Goal: Task Accomplishment & Management: Complete application form

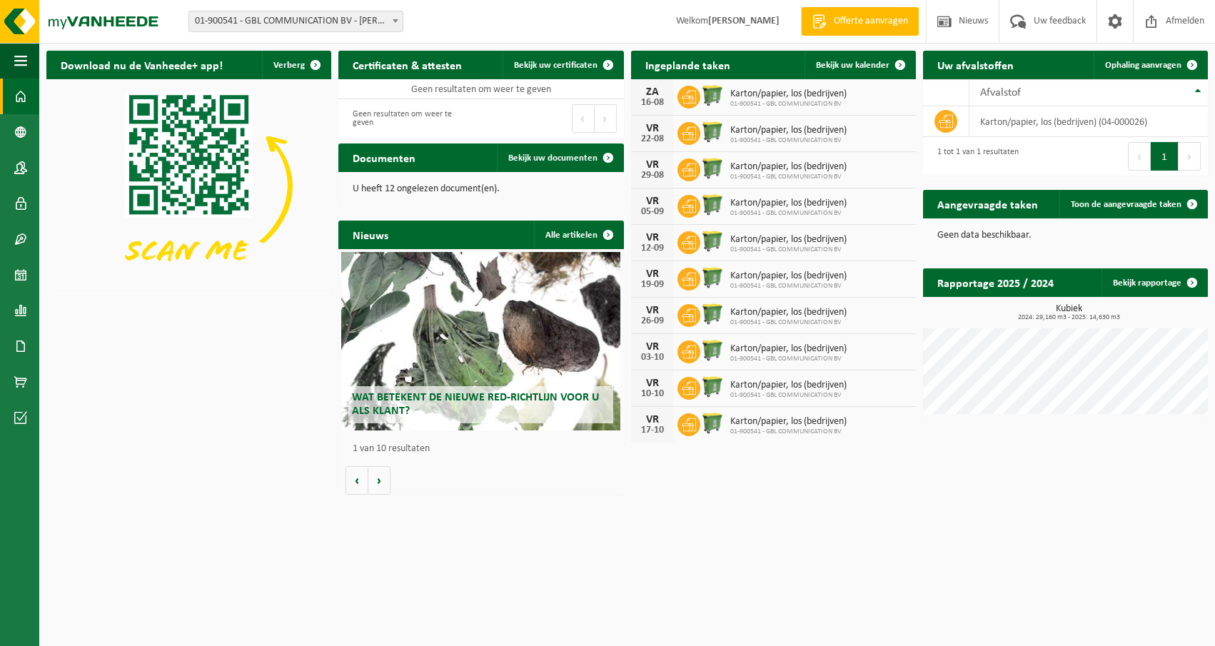
click at [378, 19] on span "01-900541 - GBL COMMUNICATION BV - HEULE" at bounding box center [295, 21] width 213 height 20
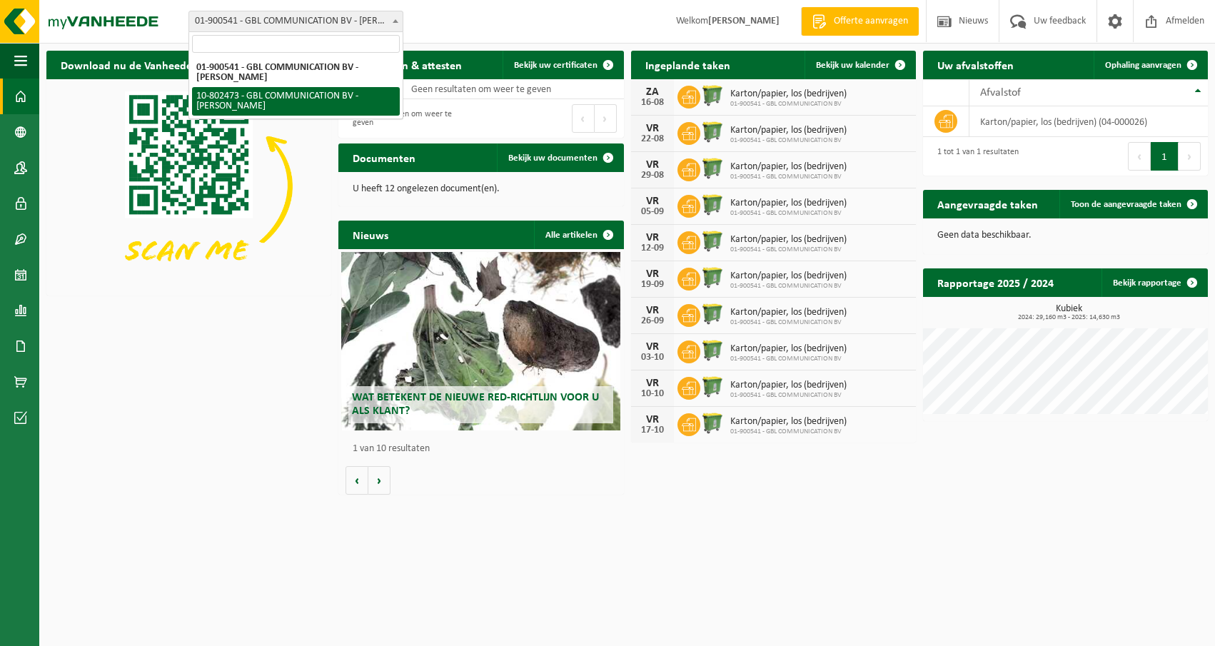
select select "107512"
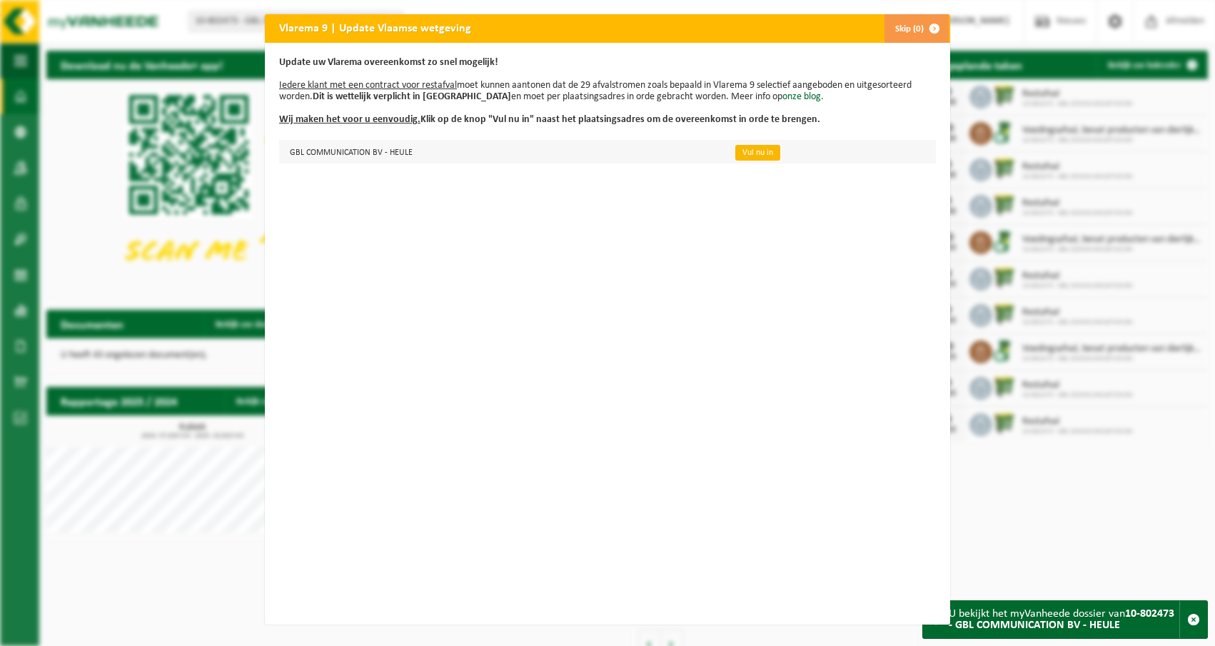
click at [748, 155] on link "Vul nu in" at bounding box center [757, 153] width 45 height 16
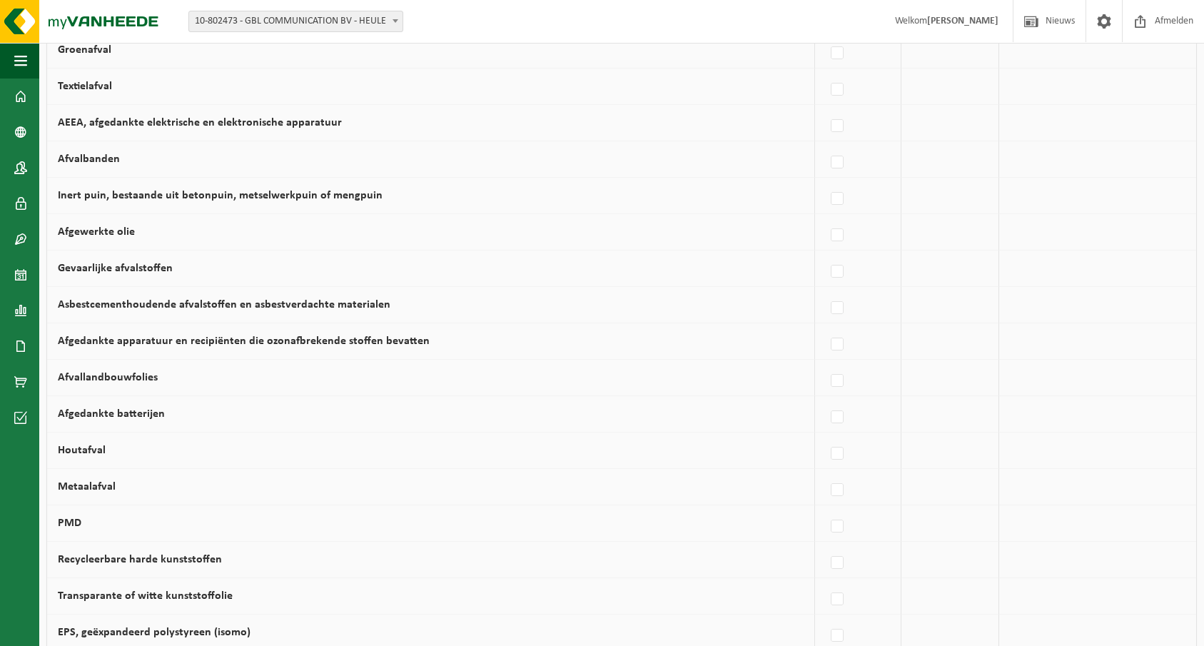
scroll to position [365, 0]
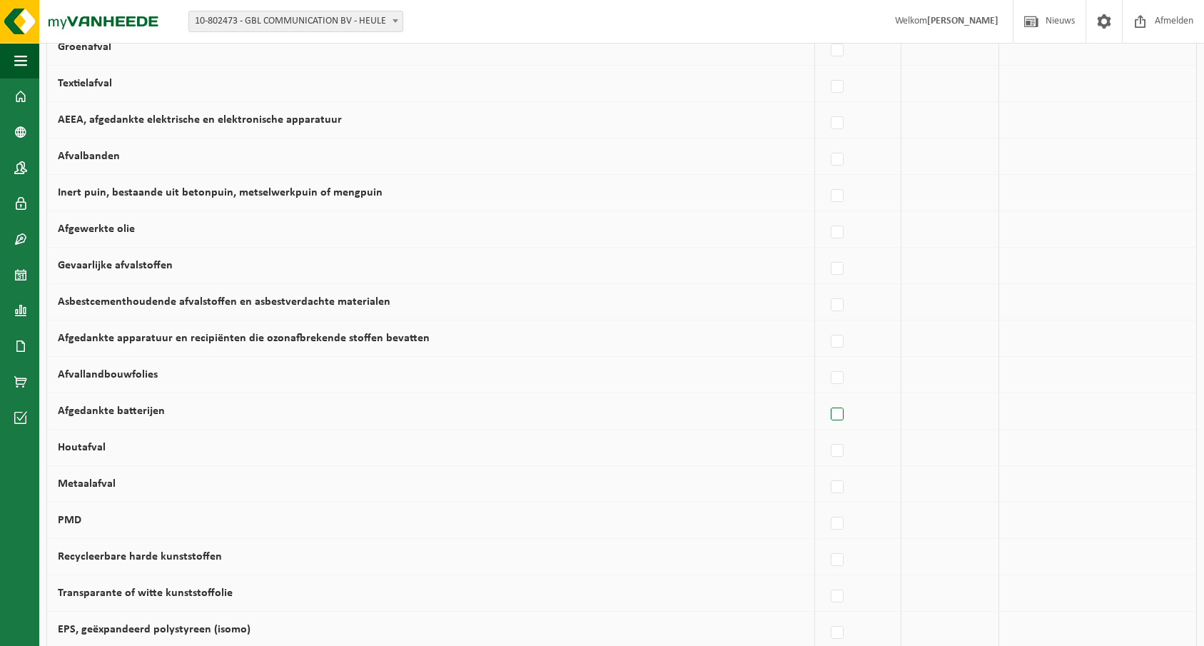
click at [837, 411] on label at bounding box center [838, 414] width 20 height 21
click at [826, 397] on input "Afgedankte batterijen" at bounding box center [825, 396] width 1 height 1
checkbox input "true"
click at [834, 413] on label at bounding box center [834, 414] width 20 height 21
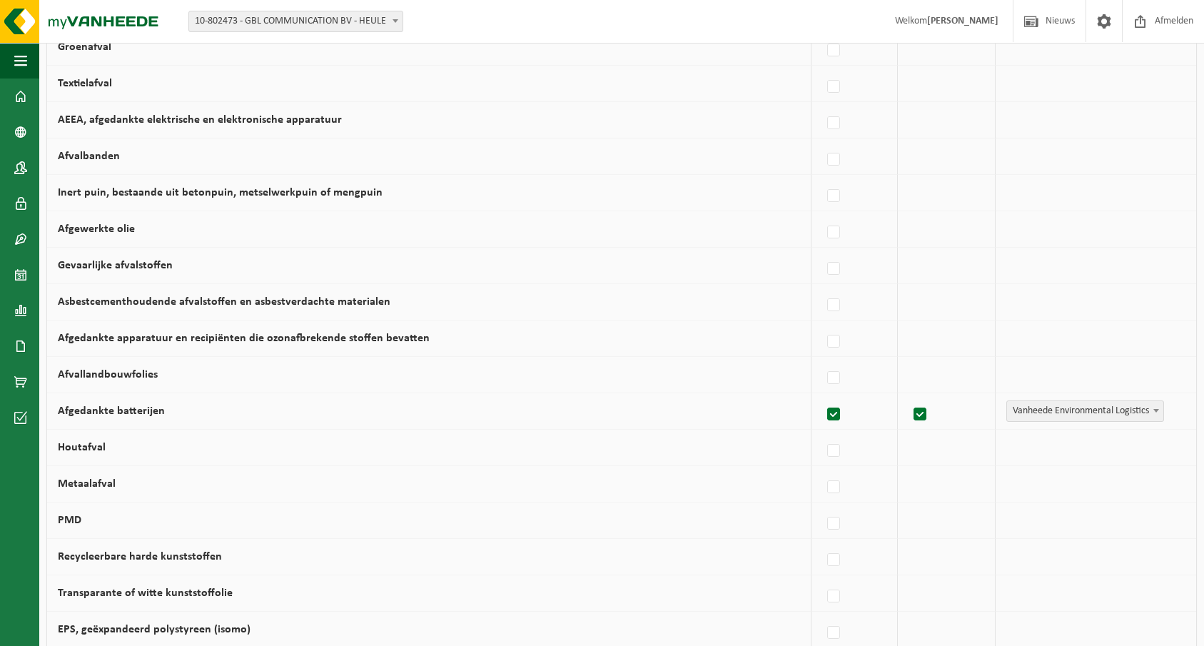
click at [822, 397] on input "Afgedankte batterijen" at bounding box center [822, 396] width 1 height 1
checkbox input "false"
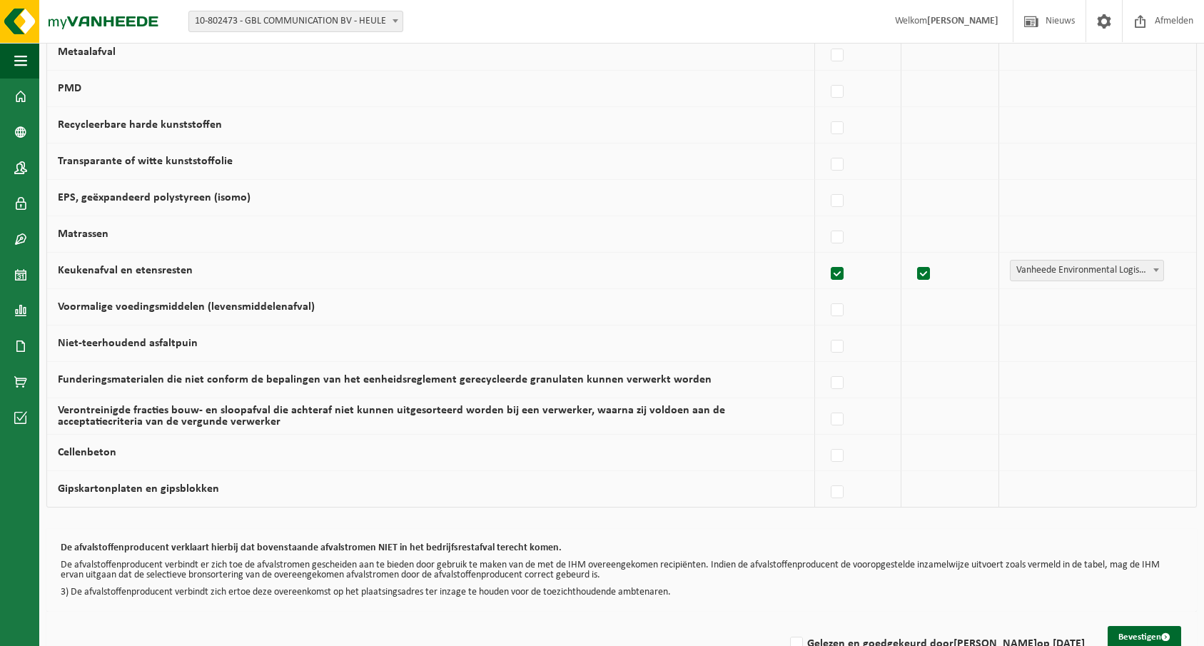
scroll to position [834, 0]
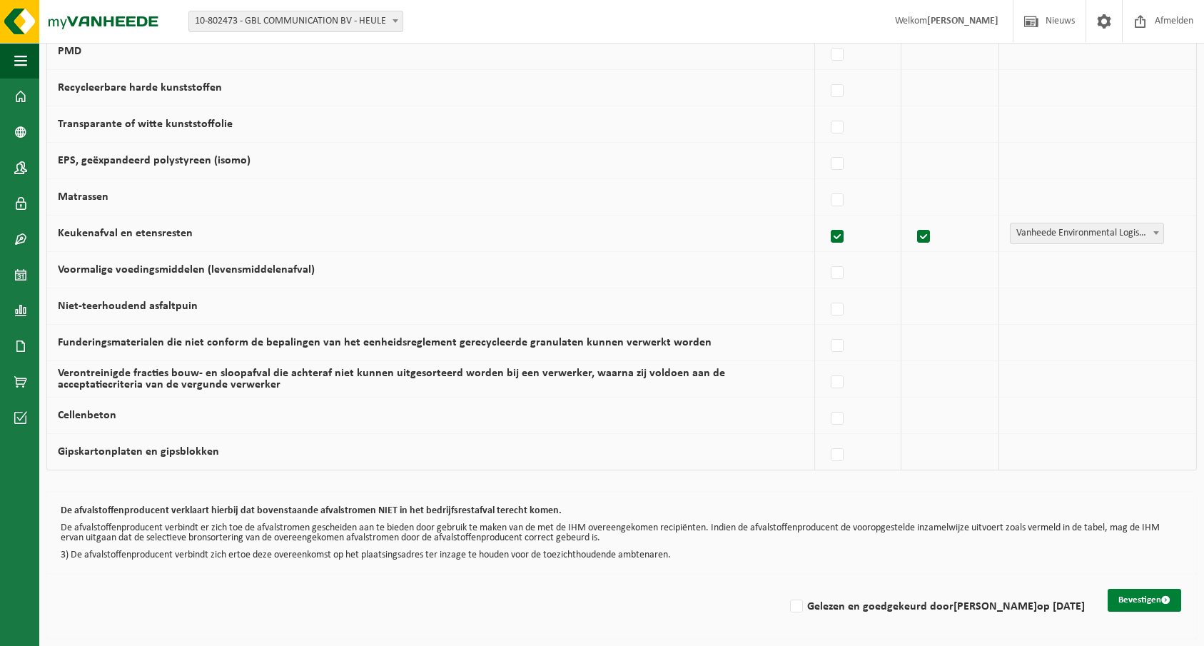
click at [1141, 599] on button "Bevestigen" at bounding box center [1145, 600] width 74 height 23
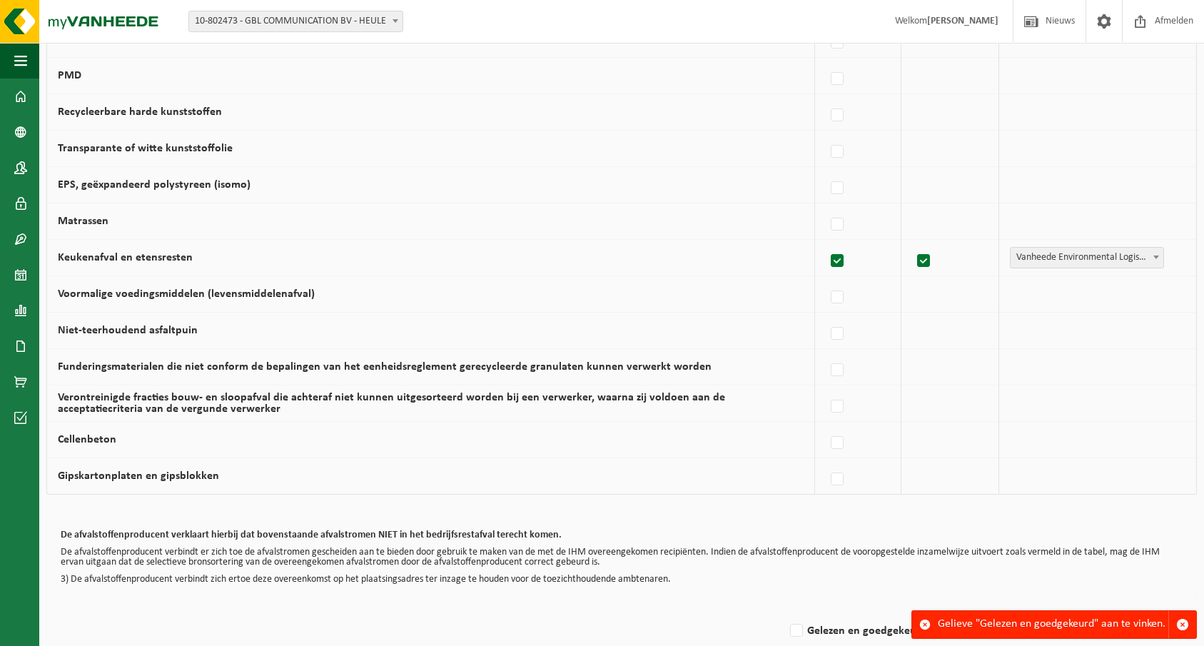
scroll to position [834, 0]
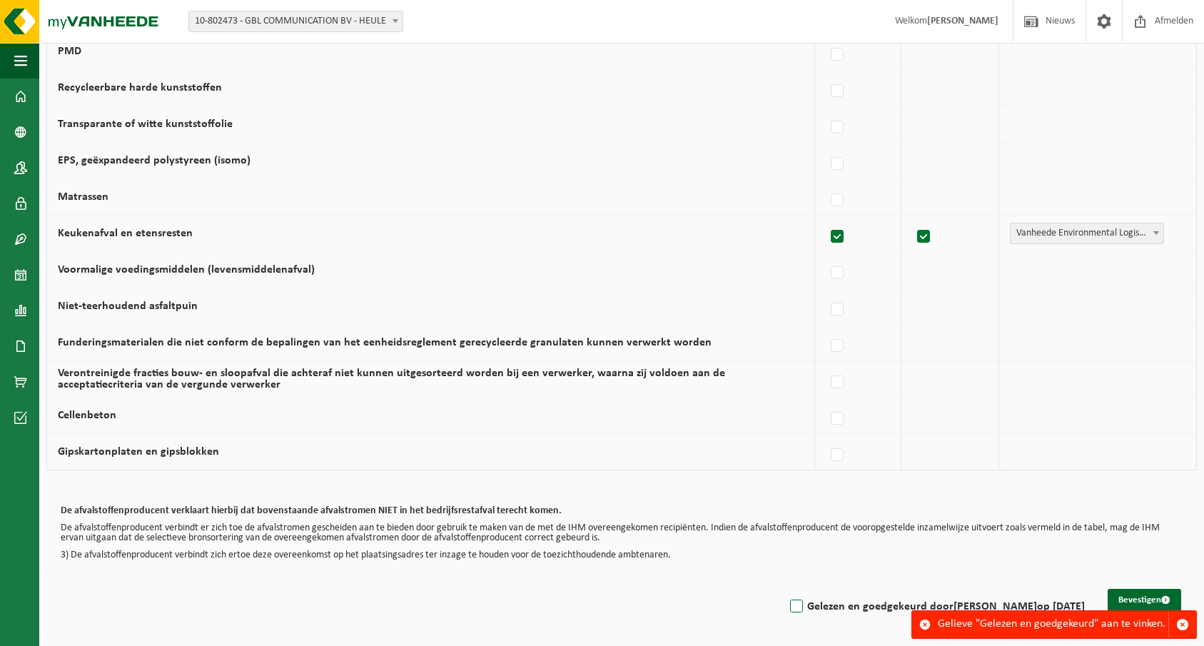
click at [787, 605] on label "Gelezen en goedgekeurd door Caroline Vandenheede op 12/08/25" at bounding box center [936, 606] width 298 height 21
click at [784, 589] on input "Gelezen en goedgekeurd door Caroline Vandenheede op 12/08/25" at bounding box center [784, 588] width 1 height 1
checkbox input "true"
click at [1143, 602] on button "Bevestigen" at bounding box center [1145, 600] width 74 height 23
